Goal: Task Accomplishment & Management: Manage account settings

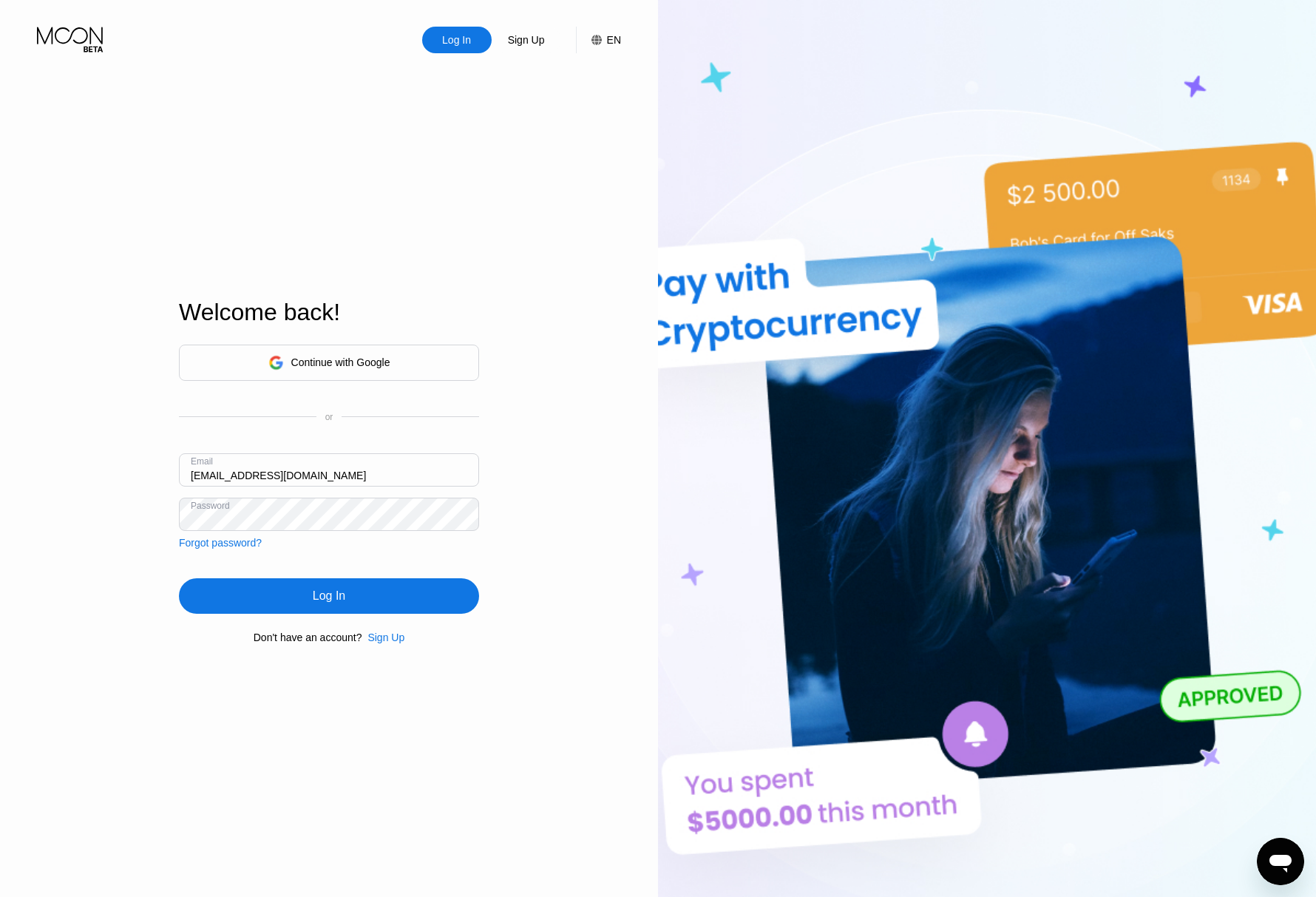
click at [306, 592] on div "Log In" at bounding box center [329, 596] width 300 height 35
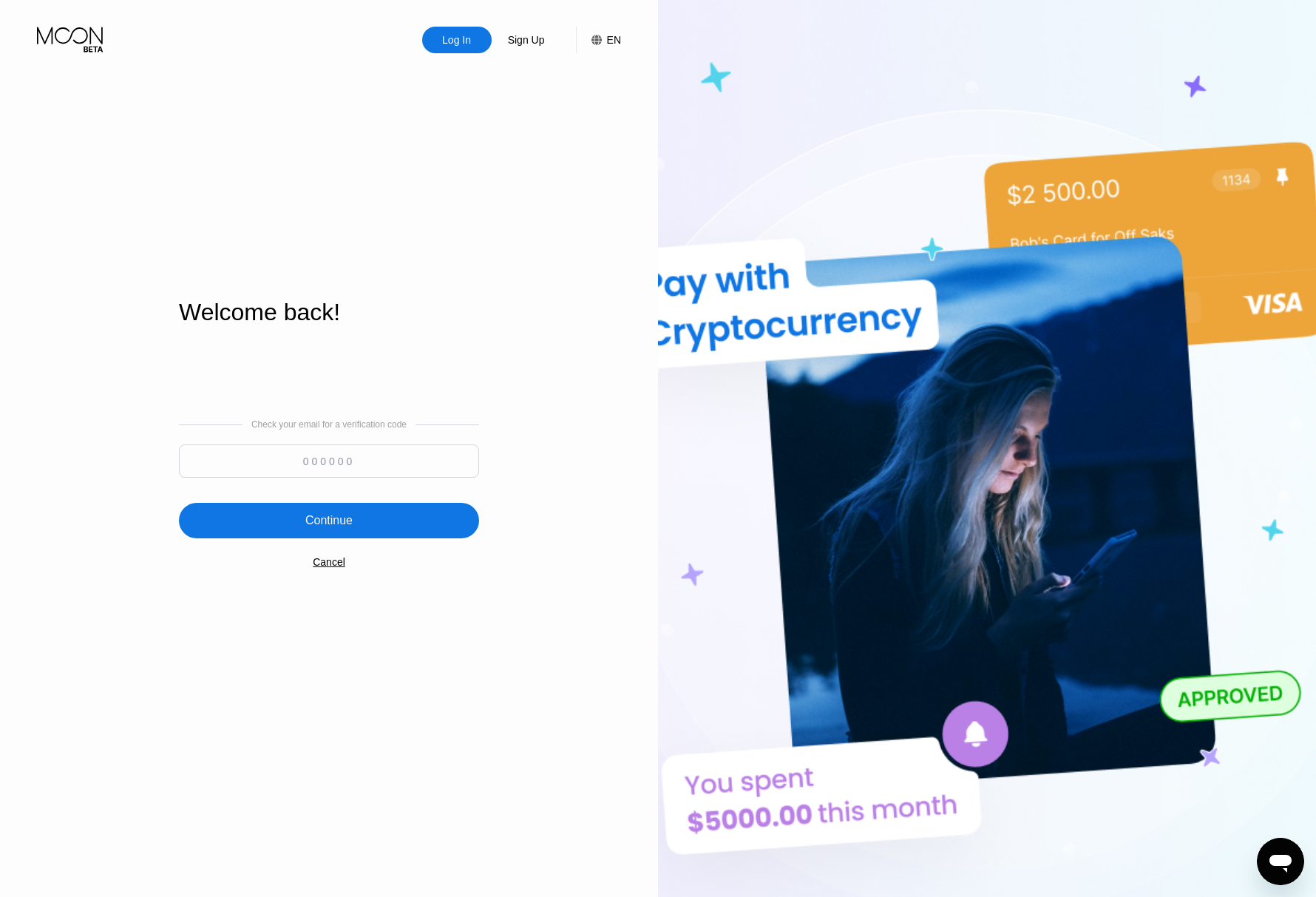
click at [352, 465] on input at bounding box center [329, 461] width 300 height 33
drag, startPoint x: 344, startPoint y: 466, endPoint x: 348, endPoint y: 474, distance: 8.9
click at [343, 465] on input at bounding box center [329, 461] width 300 height 33
paste input "876390"
type input "876390"
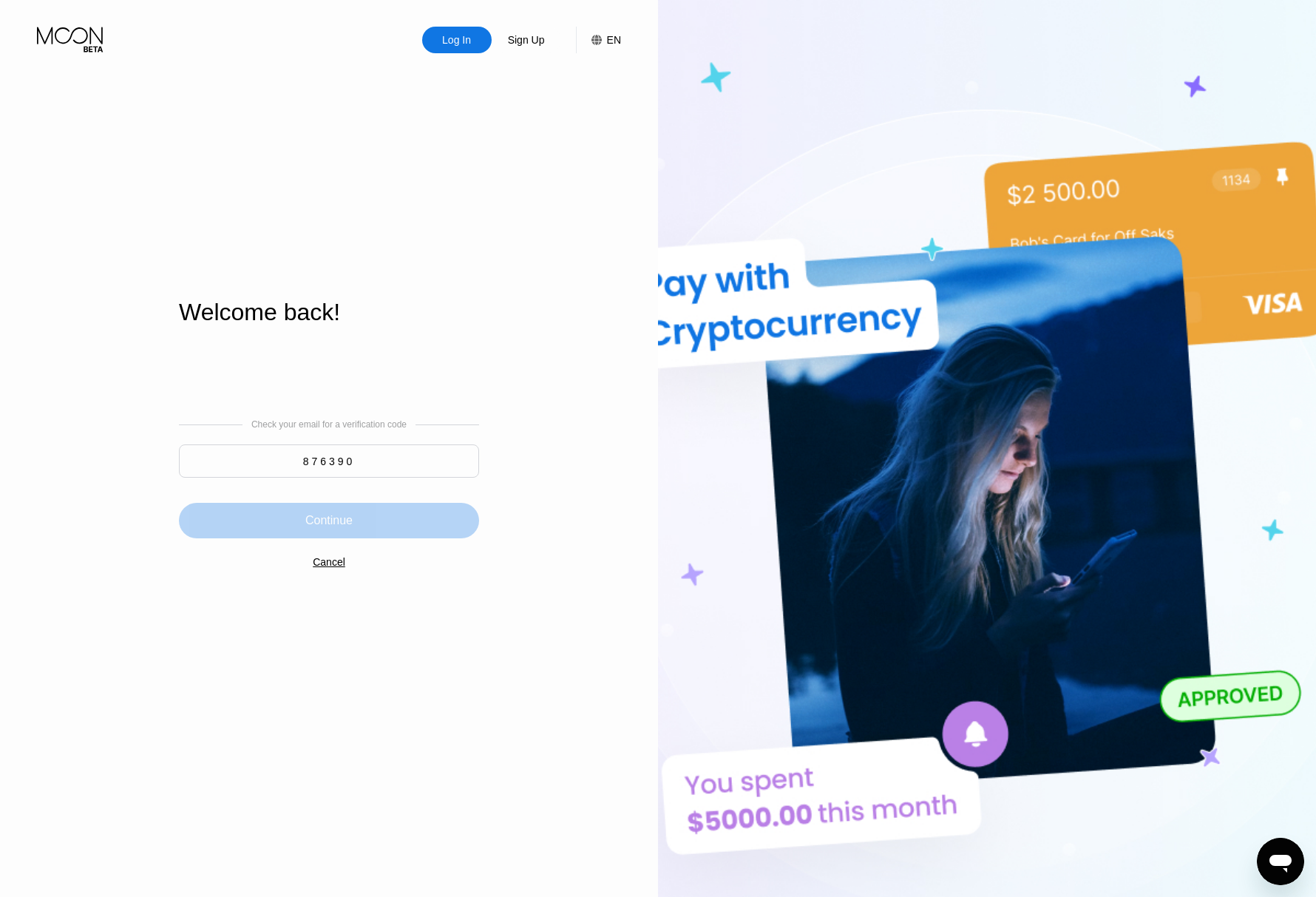
click at [341, 516] on div "Continue" at bounding box center [328, 521] width 47 height 15
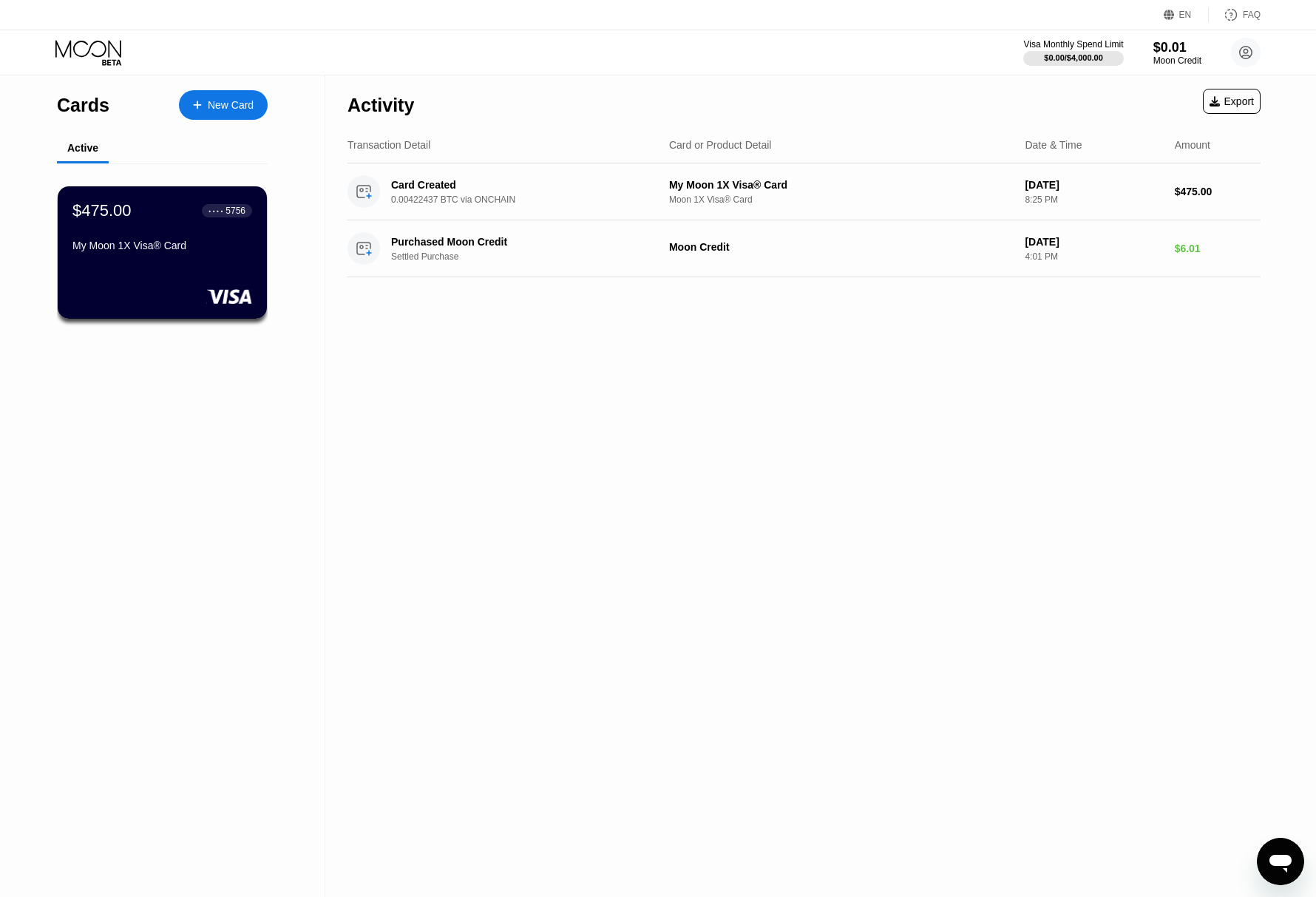
drag, startPoint x: 1043, startPoint y: 588, endPoint x: 1043, endPoint y: 581, distance: 7.0
click at [1043, 588] on div "Activity Export Transaction Detail Card or Product Detail Date & Time Amount Ca…" at bounding box center [804, 486] width 958 height 821
click at [535, 409] on div "Activity Export Transaction Detail Card or Product Detail Date & Time Amount Ca…" at bounding box center [804, 486] width 958 height 820
click at [429, 346] on div "Activity Export Transaction Detail Card or Product Detail Date & Time Amount Ca…" at bounding box center [804, 486] width 958 height 820
